Goal: Task Accomplishment & Management: Use online tool/utility

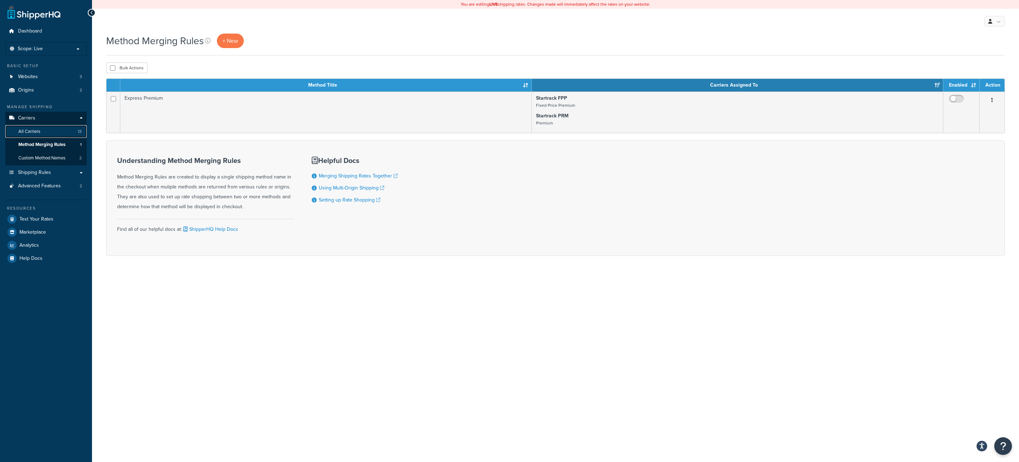
click at [62, 131] on link "All Carriers 13" at bounding box center [45, 131] width 81 height 13
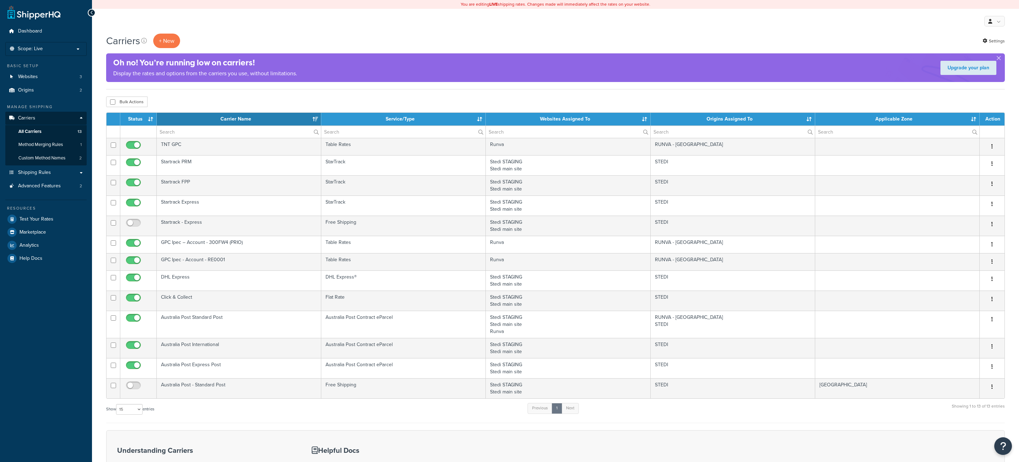
select select "15"
click at [54, 80] on link "Websites 3" at bounding box center [45, 76] width 81 height 13
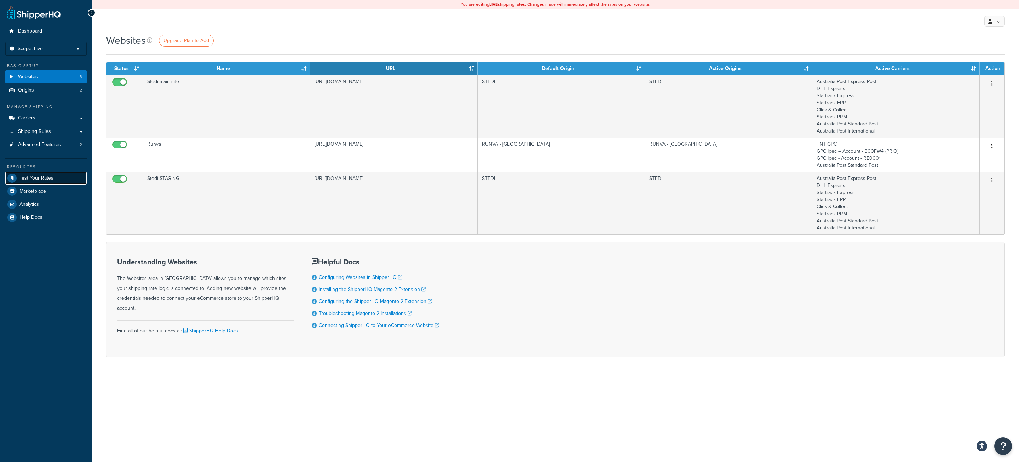
click at [58, 176] on link "Test Your Rates" at bounding box center [45, 178] width 81 height 13
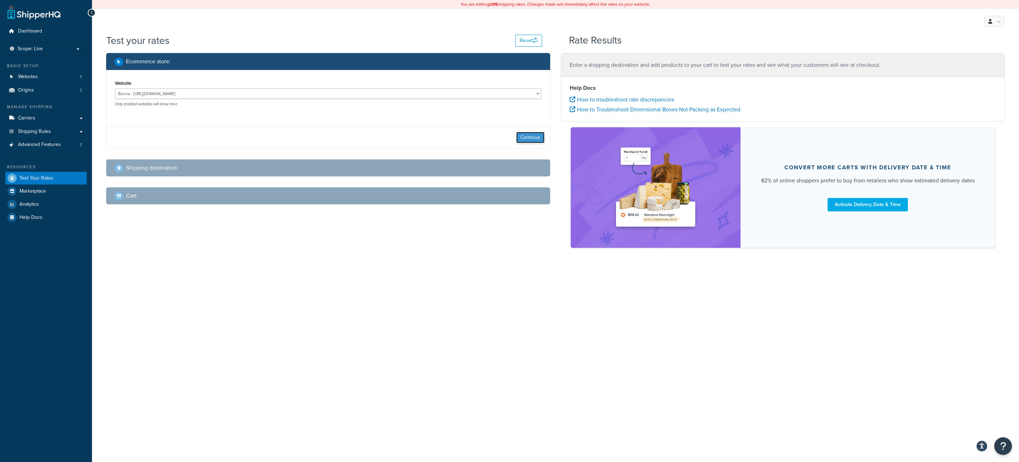
click at [526, 141] on button "Continue" at bounding box center [530, 137] width 28 height 11
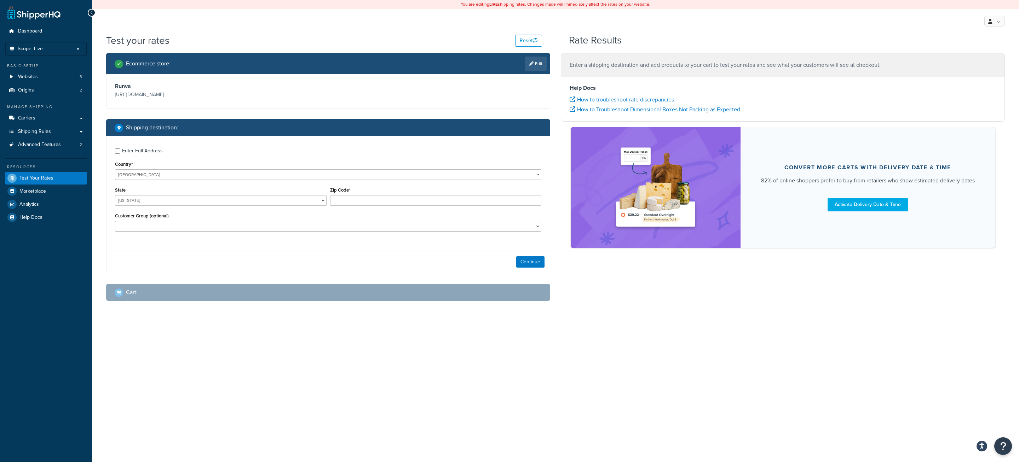
click at [174, 182] on div "Enter Full Address Country* United States United Kingdom Afghanistan Åland Isla…" at bounding box center [327, 190] width 443 height 109
select select "AU"
click option "[GEOGRAPHIC_DATA]" at bounding box center [0, 0] width 0 height 0
click at [115, 169] on select "United States United Kingdom Afghanistan Åland Islands Albania Algeria American…" at bounding box center [328, 174] width 426 height 11
click at [353, 202] on input "Zip Code*" at bounding box center [436, 200] width 212 height 11
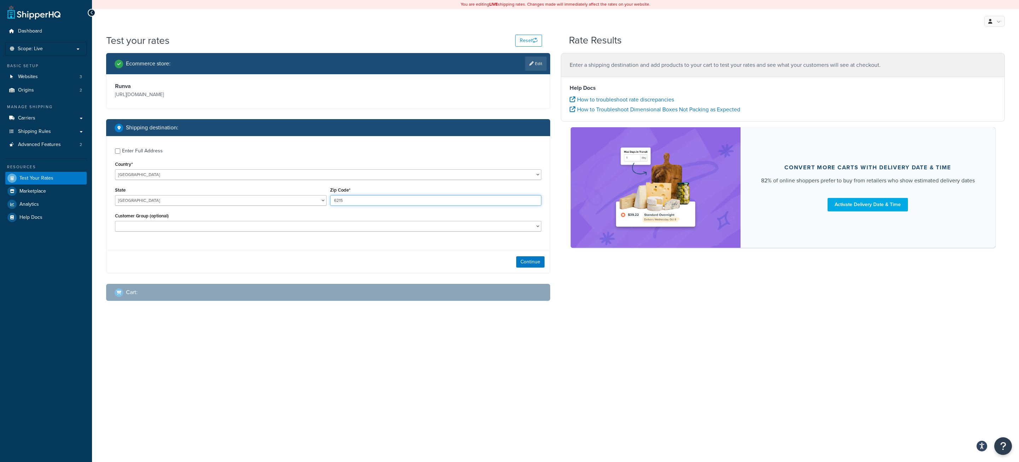
type input "6215"
select select "WA"
click option "Western Australia" at bounding box center [0, 0] width 0 height 0
click at [523, 262] on button "Continue" at bounding box center [530, 262] width 28 height 11
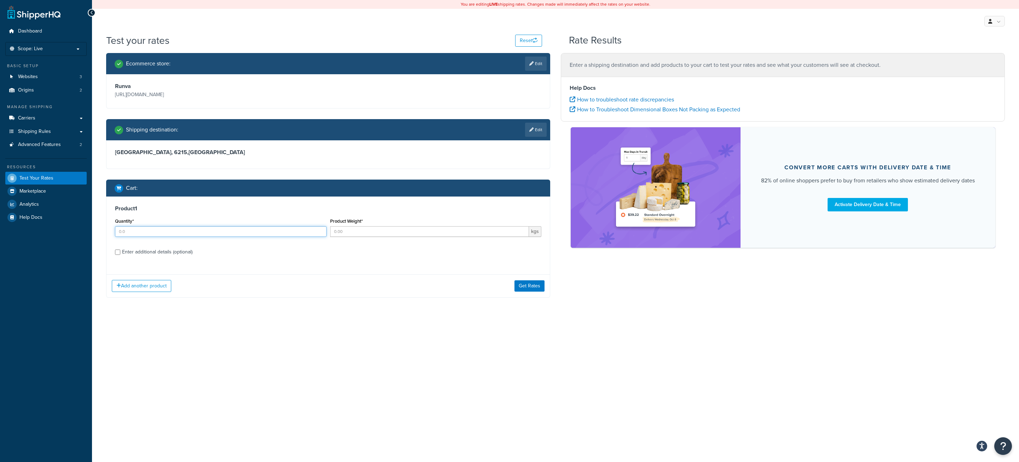
click at [156, 233] on input "Quantity*" at bounding box center [221, 231] width 212 height 11
type input "1"
type input "95"
click at [203, 256] on label "Enter additional details (optional)" at bounding box center [331, 251] width 419 height 11
click at [120, 255] on input "Enter additional details (optional)" at bounding box center [117, 252] width 5 height 5
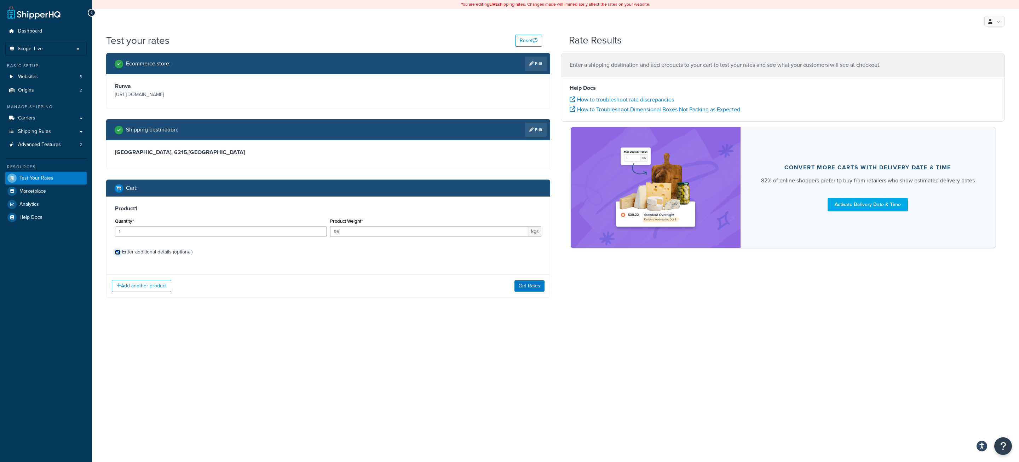
checkbox input "true"
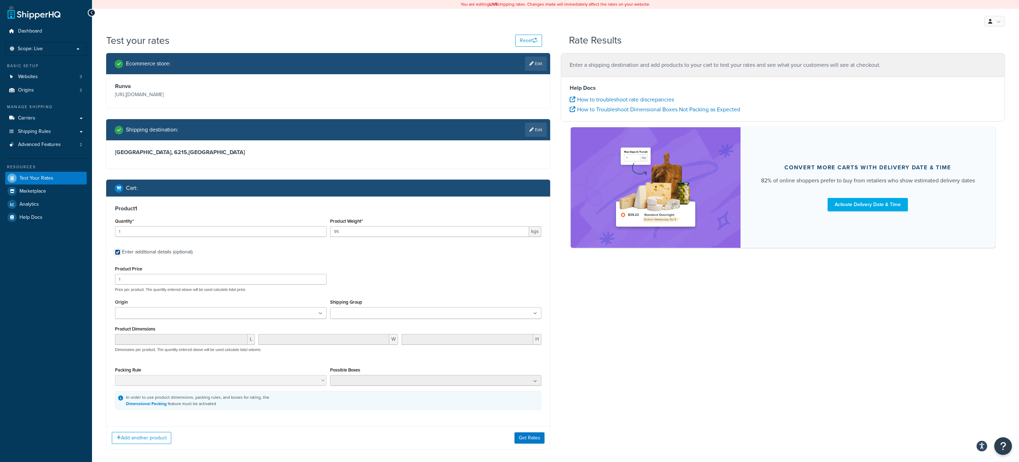
scroll to position [35, 0]
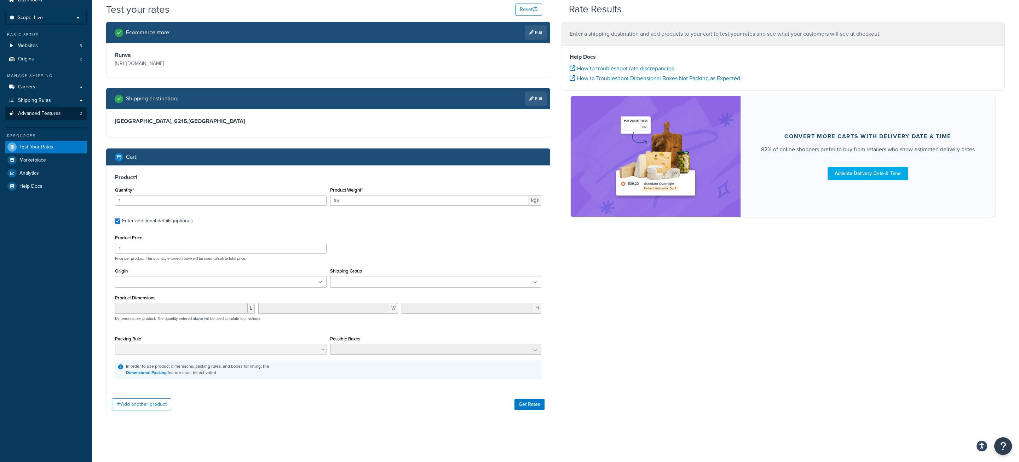
click at [46, 86] on link "Carriers" at bounding box center [45, 87] width 81 height 13
click at [523, 398] on div "Add another product Get Rates" at bounding box center [327, 404] width 443 height 23
click at [524, 400] on button "Get Rates" at bounding box center [529, 404] width 30 height 11
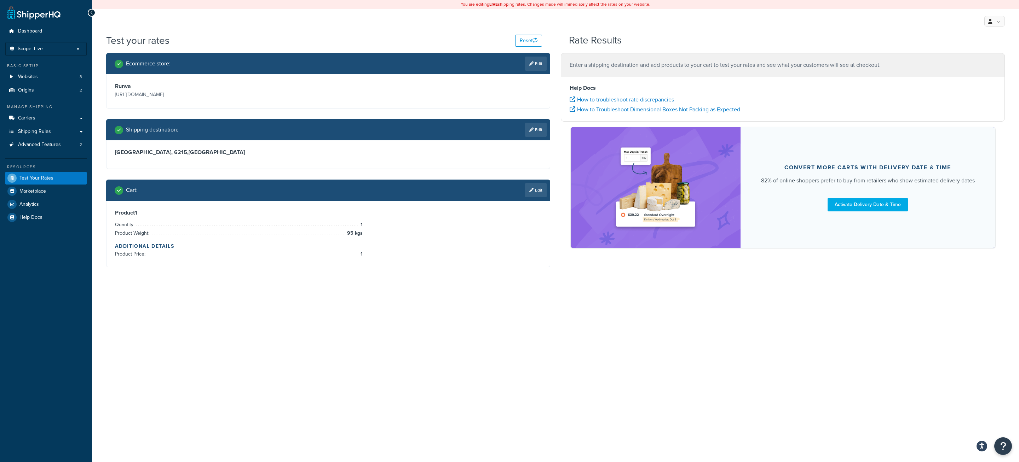
scroll to position [0, 0]
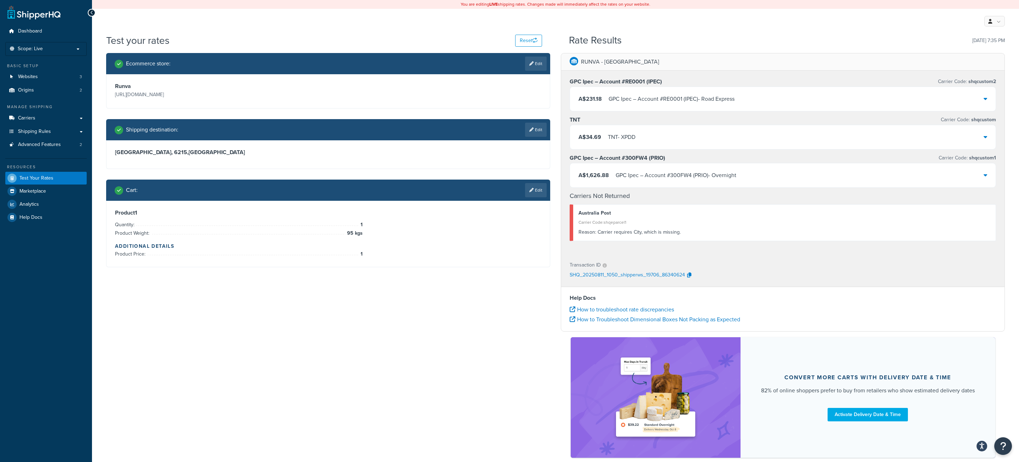
click at [634, 137] on div "TNT - XPDD" at bounding box center [622, 137] width 28 height 10
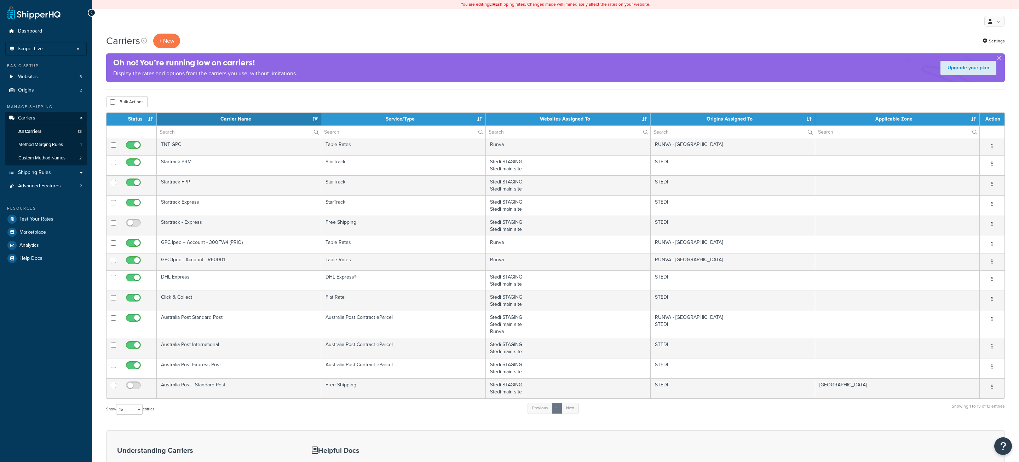
select select "15"
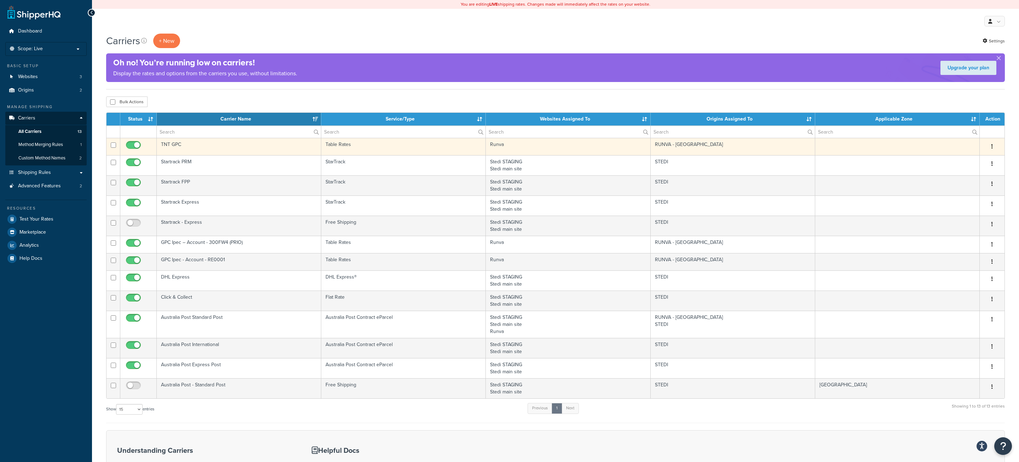
click at [281, 143] on td "TNT GPC" at bounding box center [239, 146] width 165 height 17
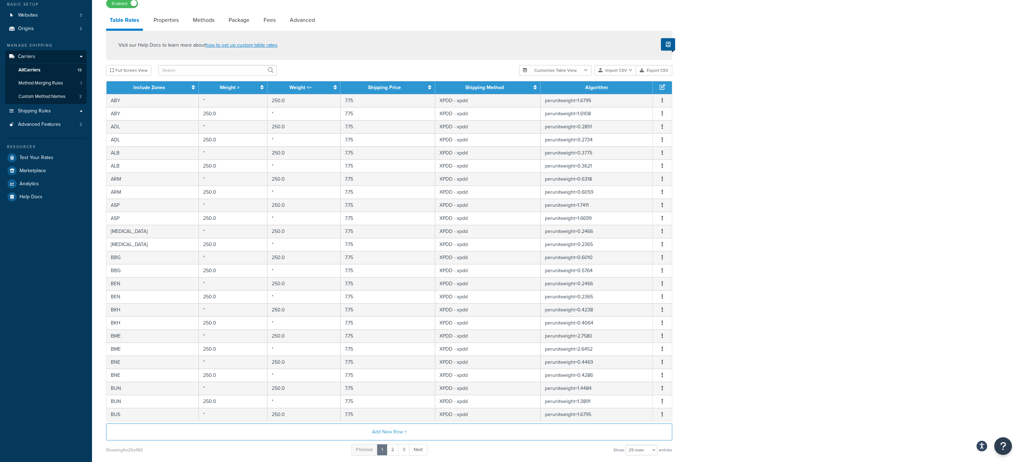
scroll to position [126, 0]
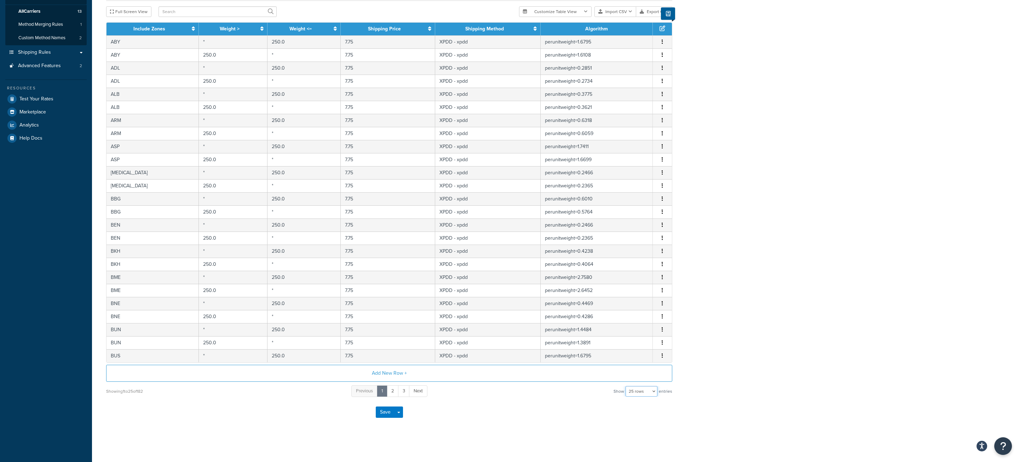
select select "100"
click option "100 rows" at bounding box center [0, 0] width 0 height 0
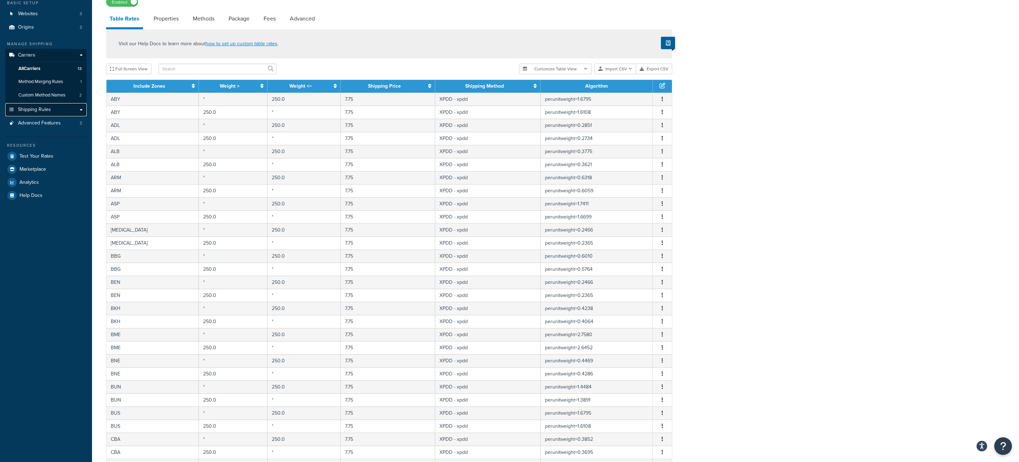
scroll to position [65, 0]
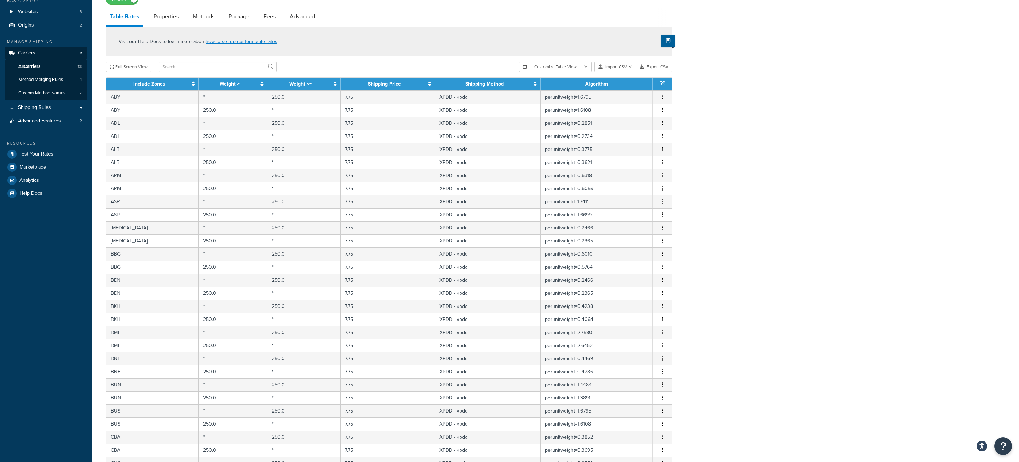
click at [193, 88] on th "Include Zones" at bounding box center [152, 84] width 92 height 13
click at [194, 86] on icon at bounding box center [193, 83] width 3 height 5
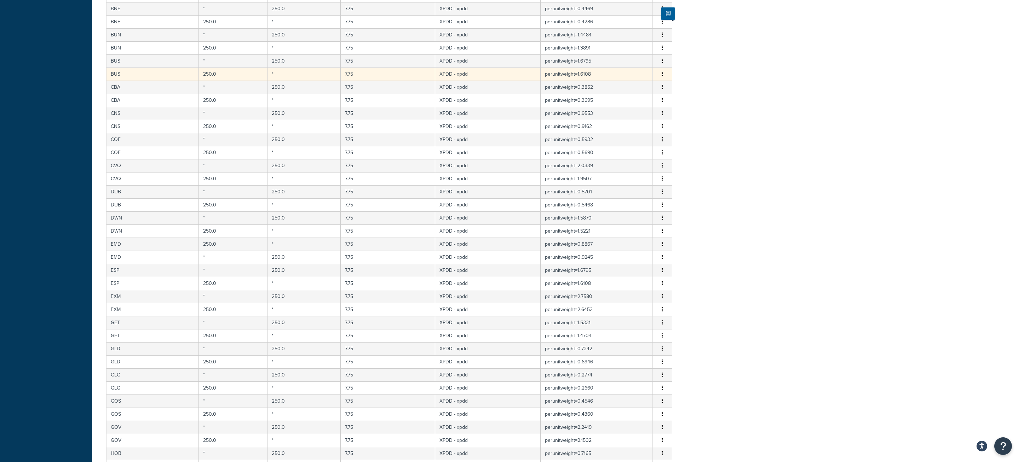
scroll to position [1121, 0]
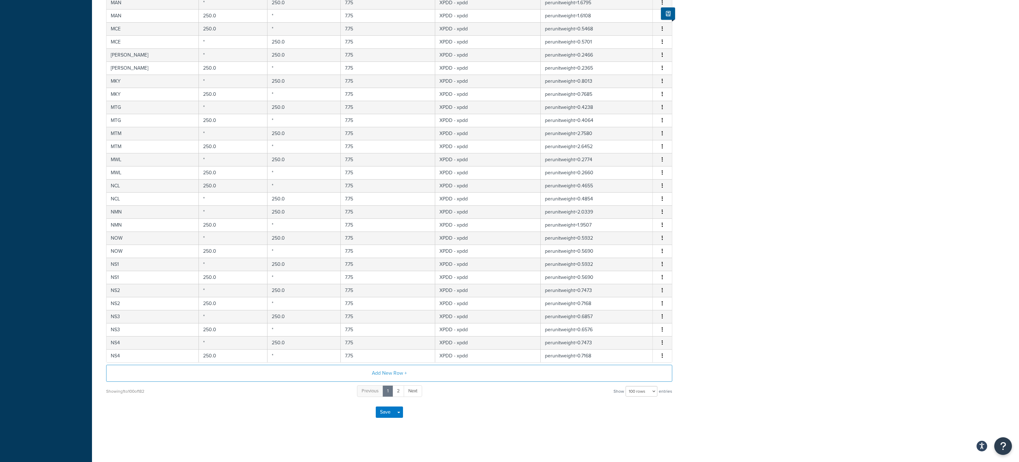
click at [418, 398] on div "Save Save Dropdown Save and Edit" at bounding box center [389, 412] width 566 height 29
click at [418, 394] on link "Next" at bounding box center [413, 392] width 18 height 12
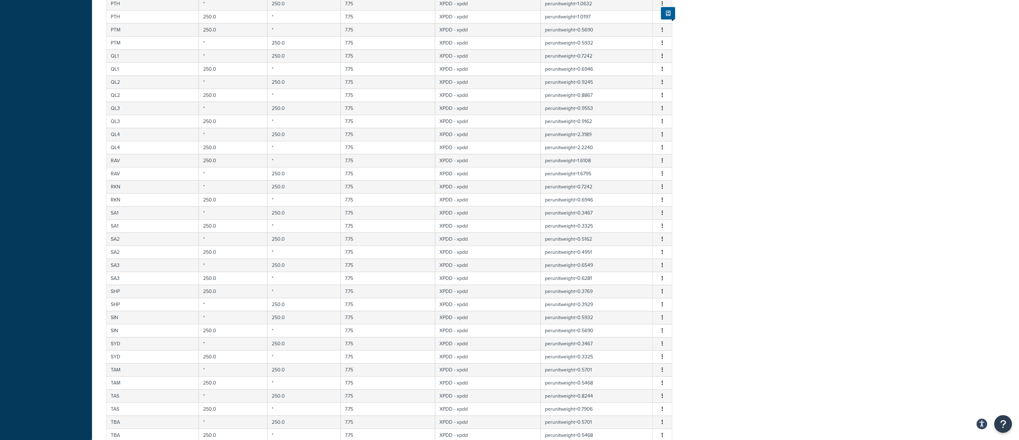
scroll to position [792, 0]
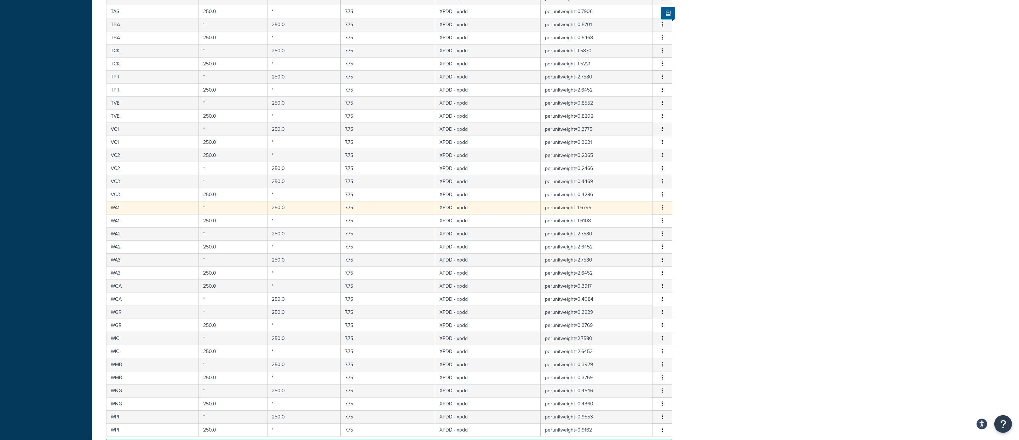
click at [252, 214] on td "*" at bounding box center [233, 207] width 69 height 13
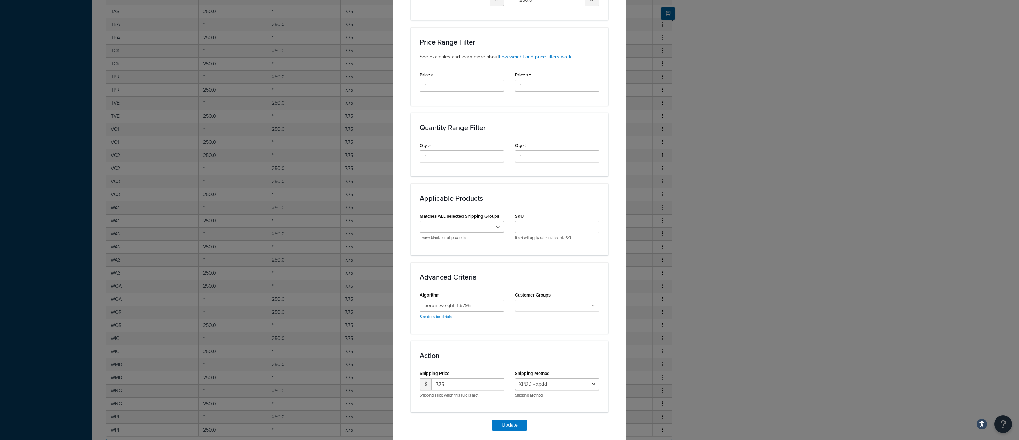
scroll to position [243, 0]
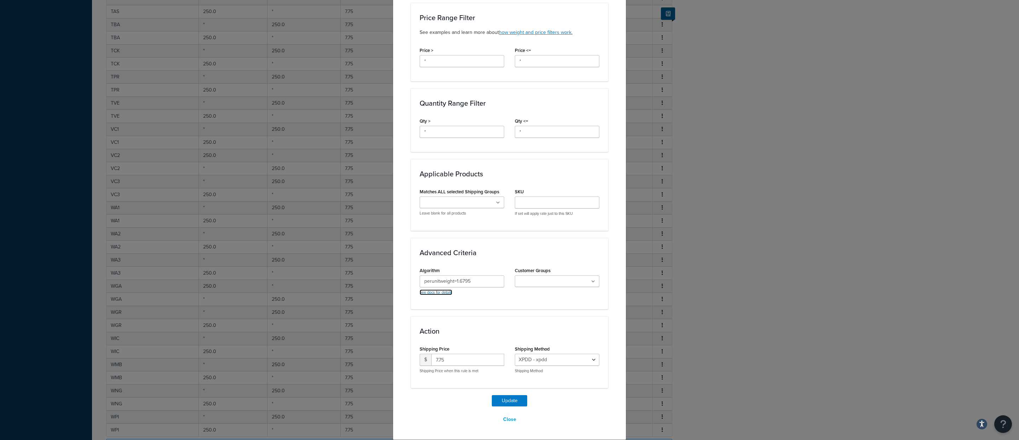
click at [443, 290] on link "See docs for details" at bounding box center [436, 293] width 33 height 6
click at [508, 249] on h3 "Advanced Criteria" at bounding box center [510, 253] width 180 height 8
click at [462, 273] on div "Algorithm perunitweight=1.6795 See docs for details" at bounding box center [462, 281] width 85 height 30
click at [461, 281] on input "perunitweight=1.6795" at bounding box center [462, 282] width 85 height 12
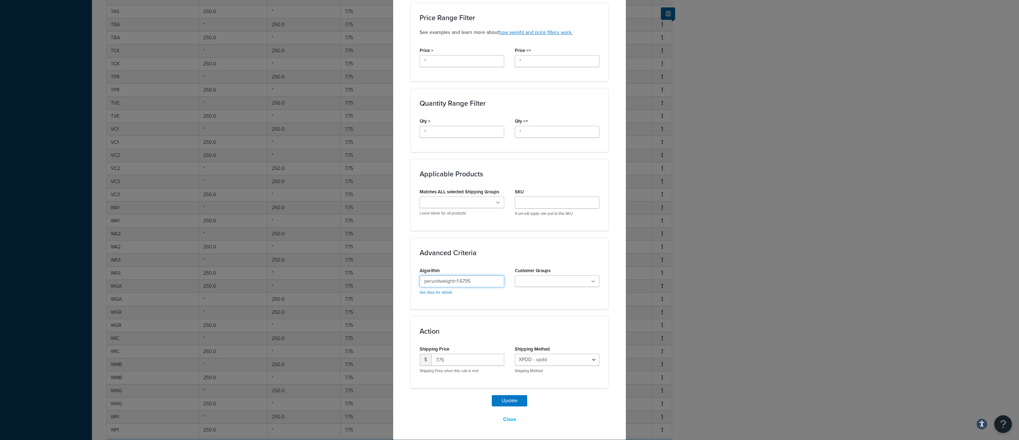
click at [461, 281] on input "perunitweight=1.6795" at bounding box center [462, 282] width 85 height 12
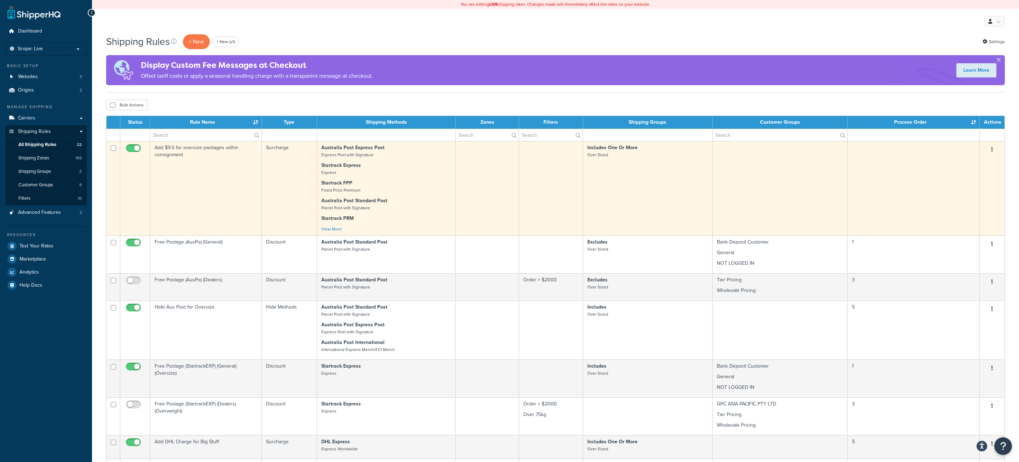
scroll to position [328, 0]
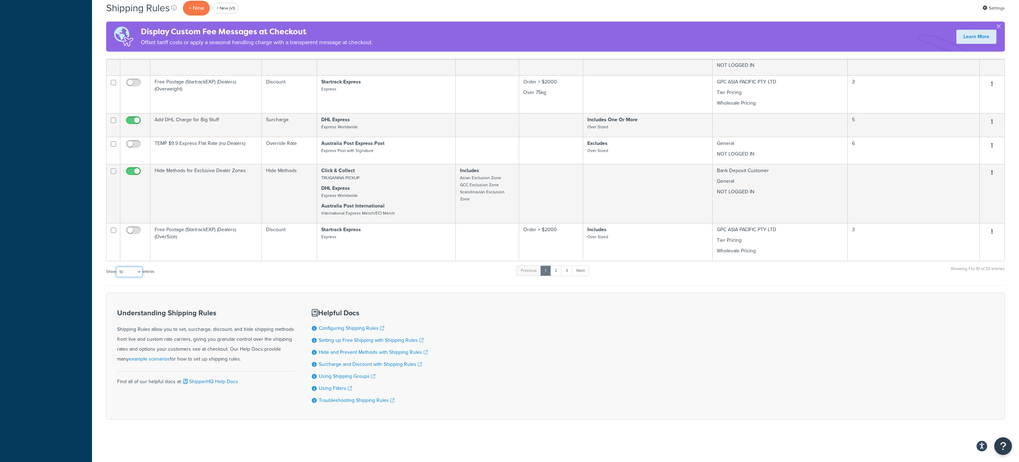
select select "100"
click option "100" at bounding box center [0, 0] width 0 height 0
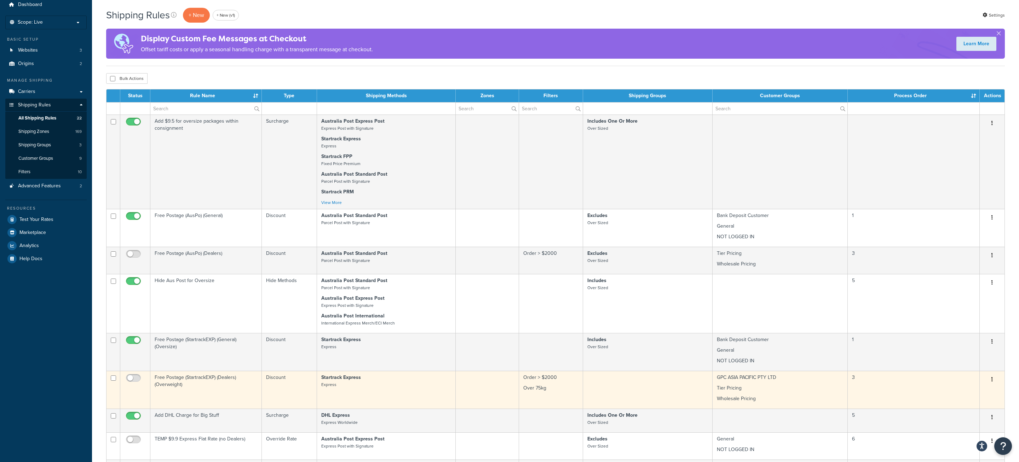
scroll to position [0, 0]
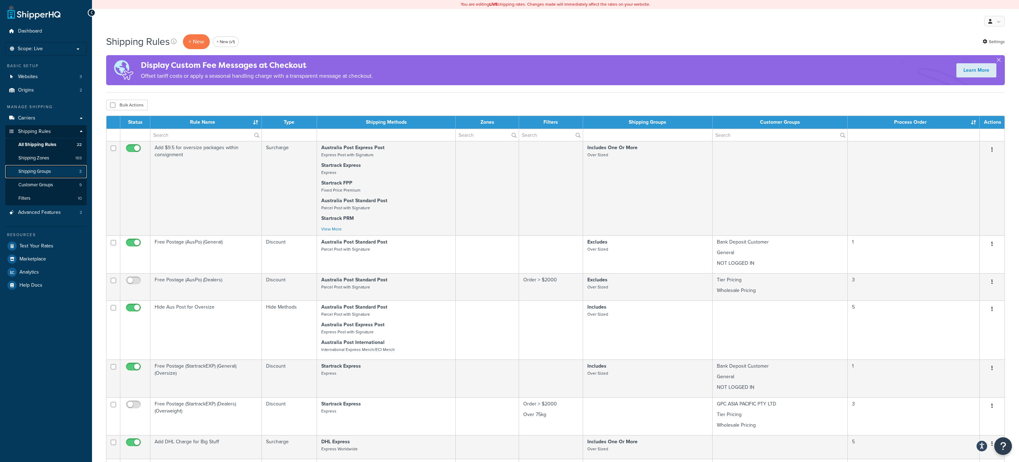
click at [54, 171] on link "Shipping Groups 3" at bounding box center [45, 171] width 81 height 13
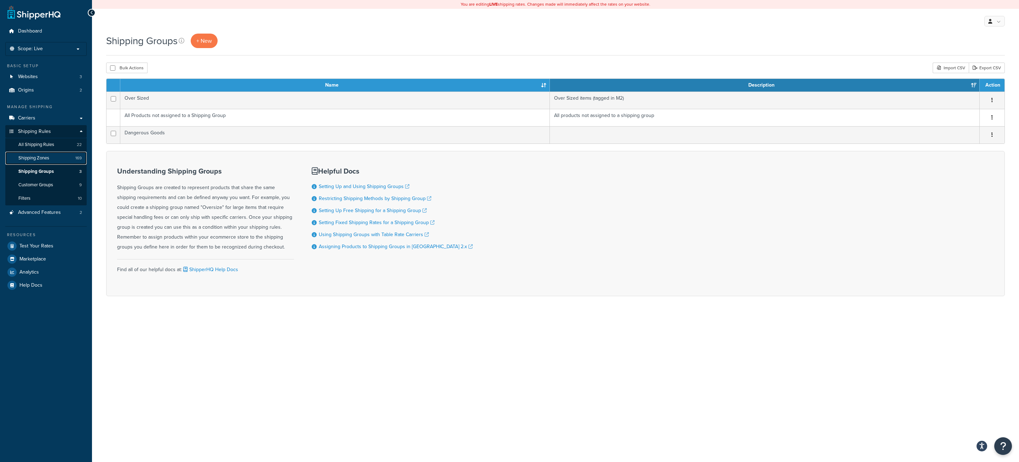
click at [56, 162] on link "Shipping Zones 169" at bounding box center [45, 158] width 81 height 13
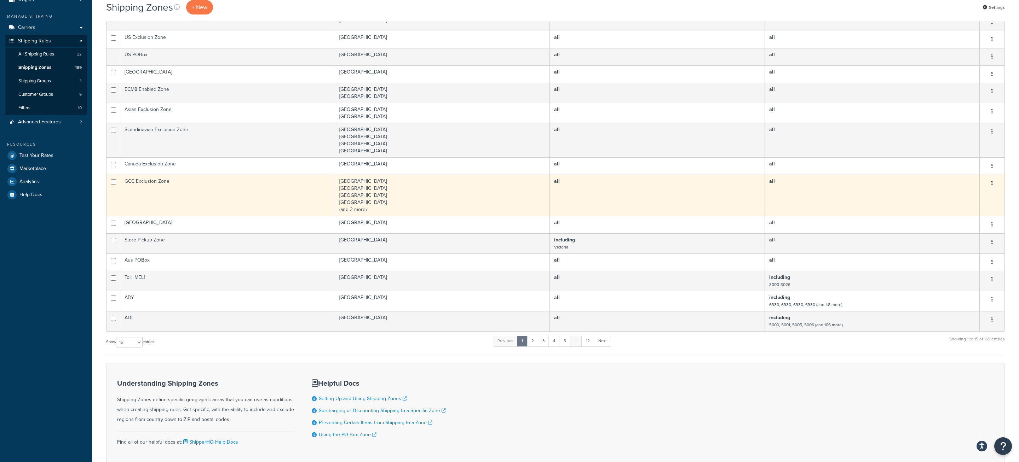
scroll to position [145, 0]
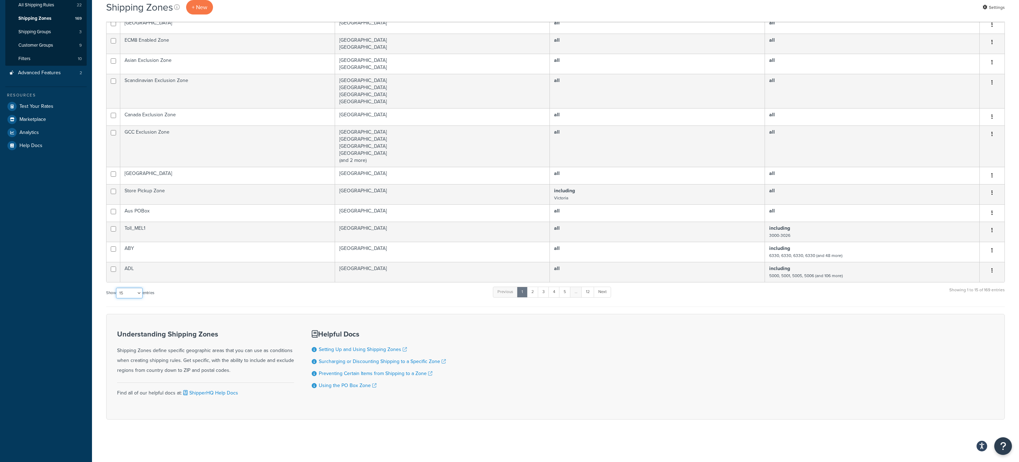
select select "100"
click option "100" at bounding box center [0, 0] width 0 height 0
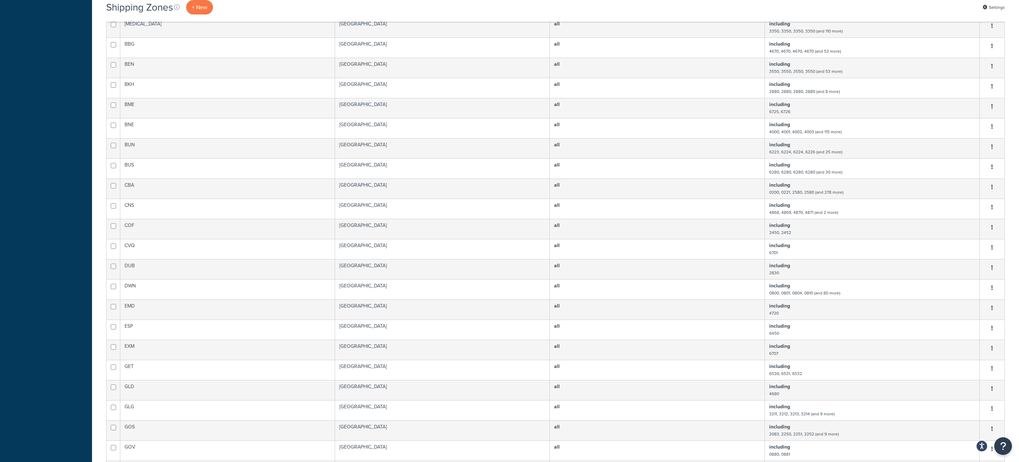
scroll to position [0, 0]
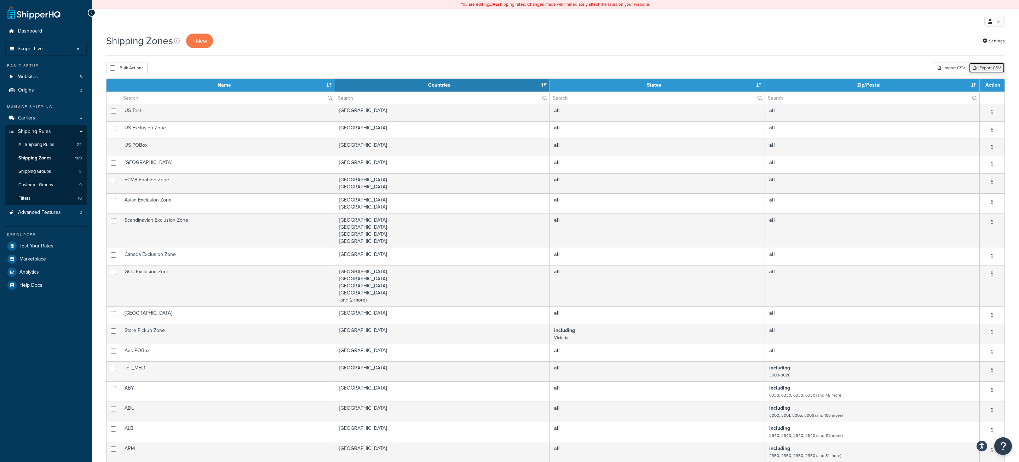
click at [992, 65] on link "Export CSV" at bounding box center [987, 68] width 36 height 11
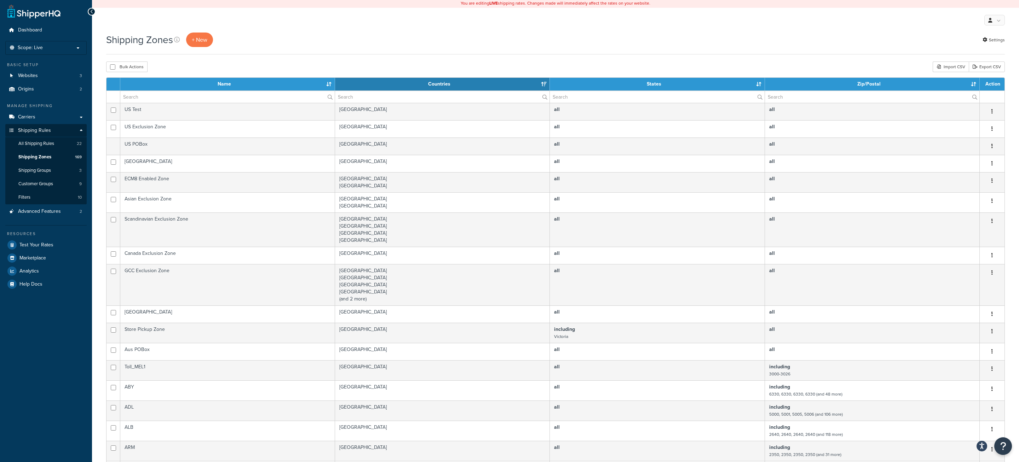
scroll to position [1, 0]
drag, startPoint x: 509, startPoint y: 46, endPoint x: 540, endPoint y: 42, distance: 31.4
click at [509, 46] on div "Shipping Zones + New Settings" at bounding box center [555, 39] width 899 height 15
